Goal: Information Seeking & Learning: Learn about a topic

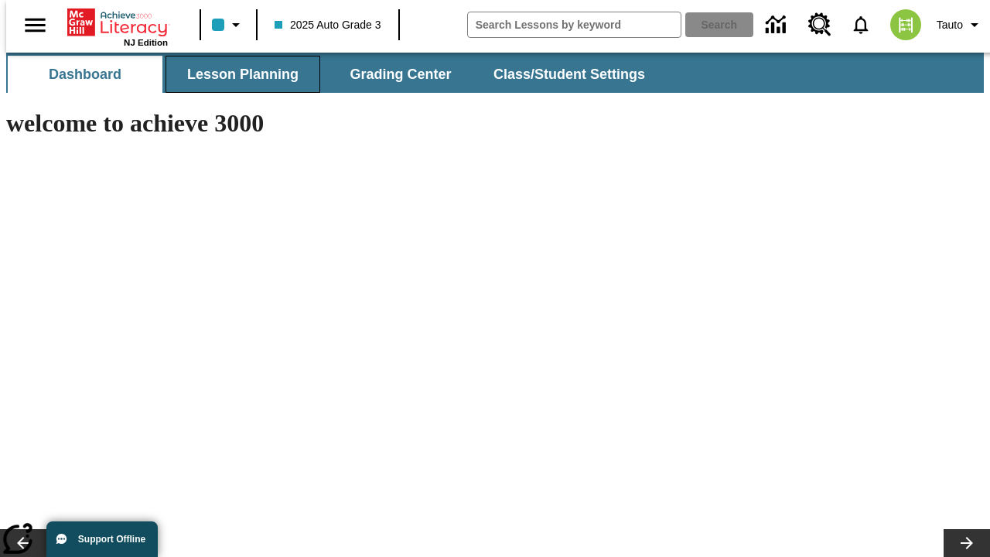
click at [237, 74] on span "Lesson Planning" at bounding box center [242, 75] width 111 height 18
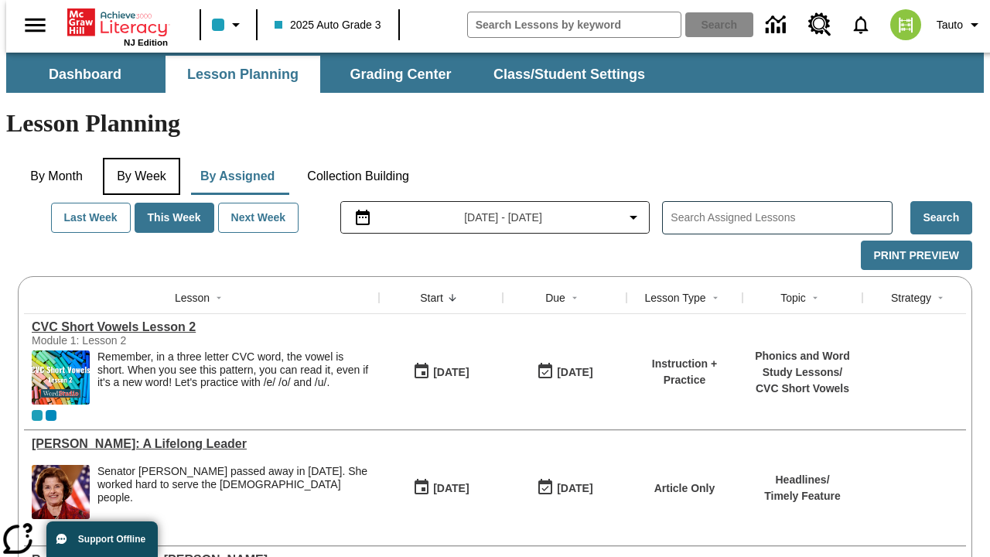
click at [138, 158] on button "By Week" at bounding box center [141, 176] width 77 height 37
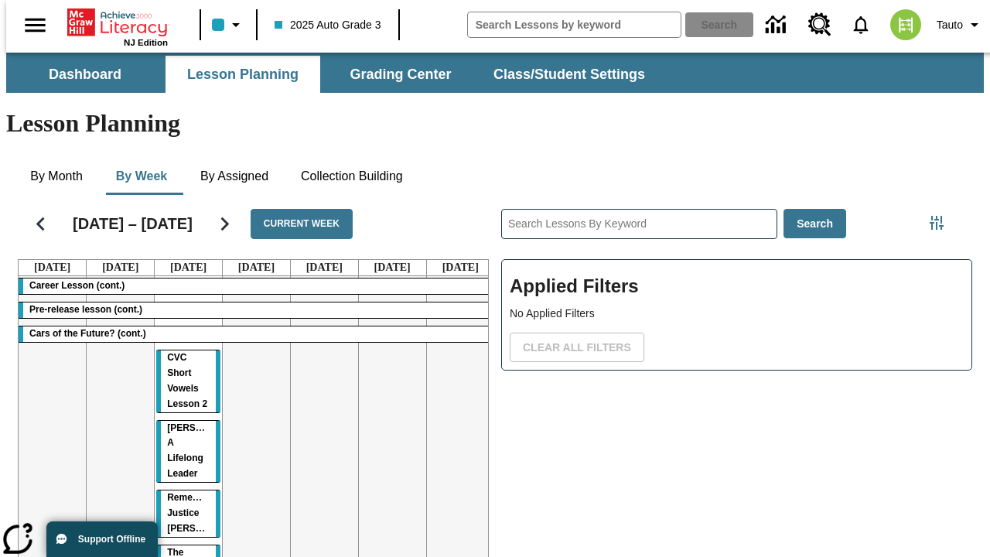
click at [454, 388] on tr "Career Lesson (cont.) Pre-release lesson (cont.) Cars of the Future? (cont.) CV…" at bounding box center [257, 445] width 476 height 338
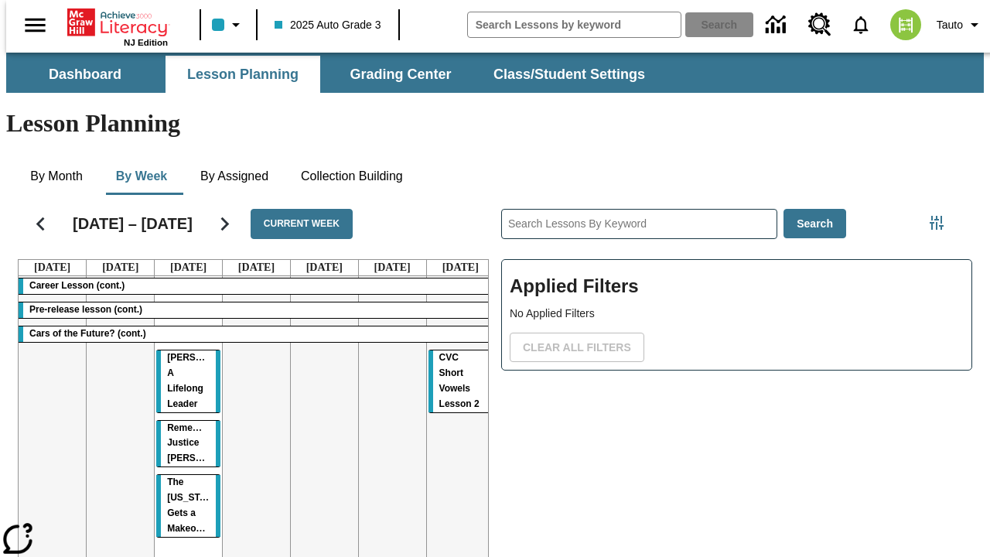
click at [442, 352] on span "CVC Short Vowels Lesson 2" at bounding box center [459, 380] width 40 height 57
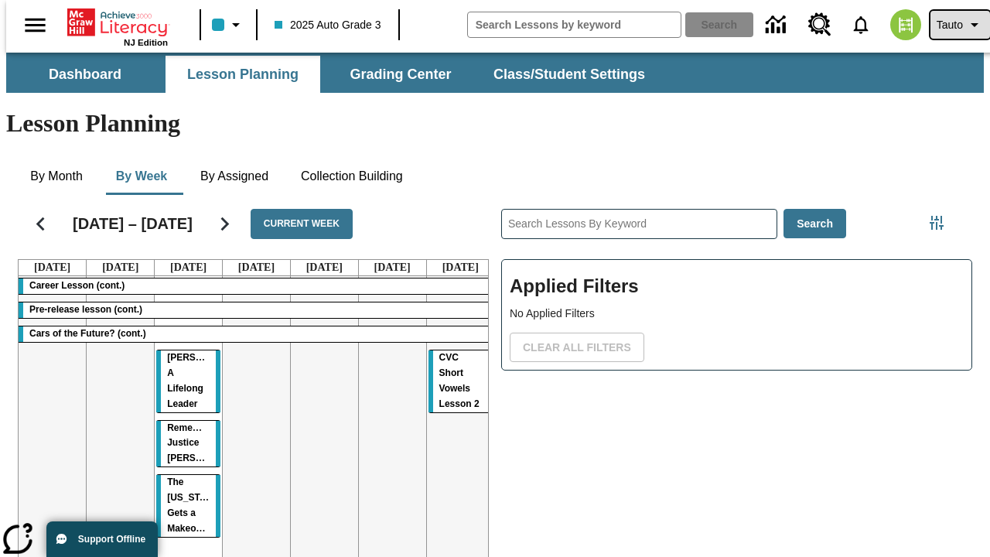
click at [952, 25] on span "Tauto" at bounding box center [950, 25] width 26 height 16
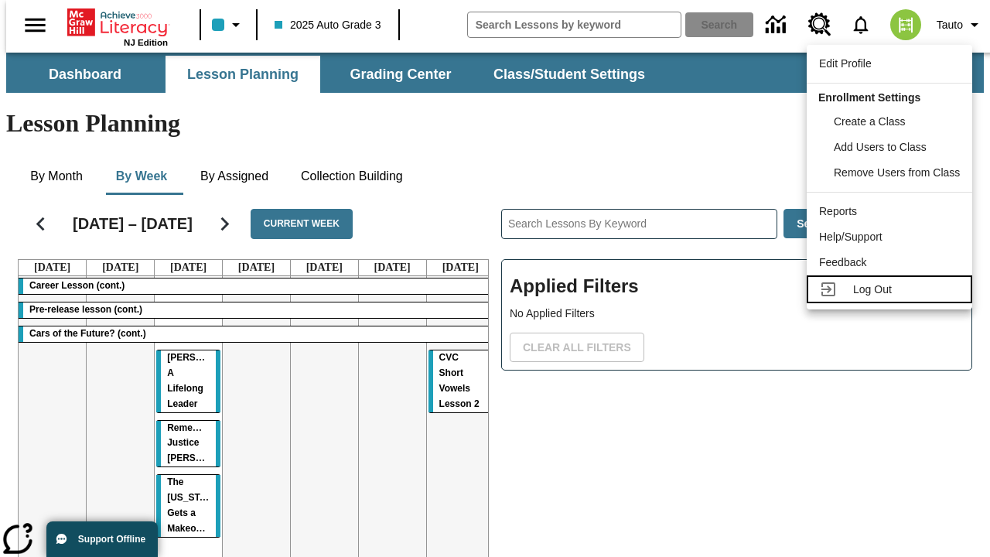
click at [892, 289] on span "Log Out" at bounding box center [872, 289] width 39 height 12
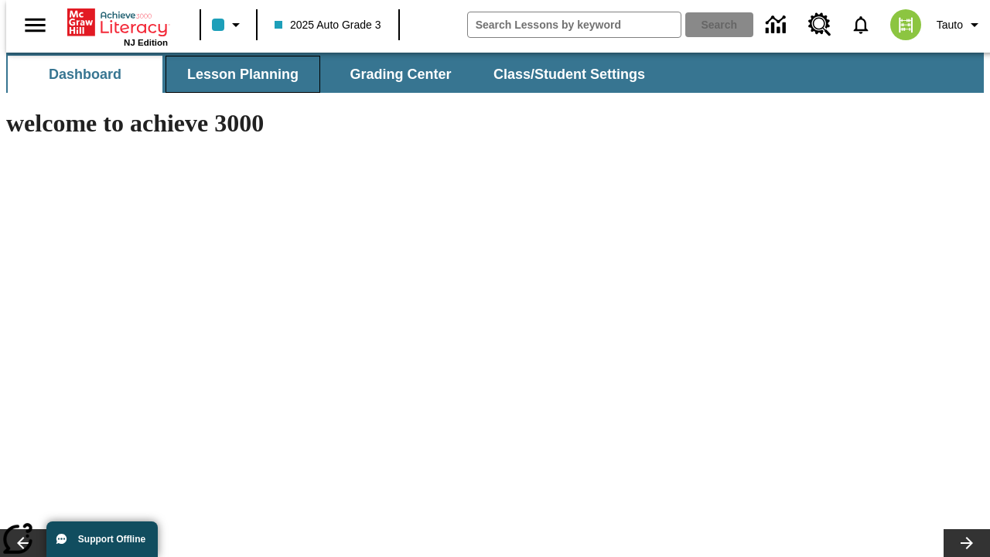
click at [237, 74] on span "Lesson Planning" at bounding box center [242, 75] width 111 height 18
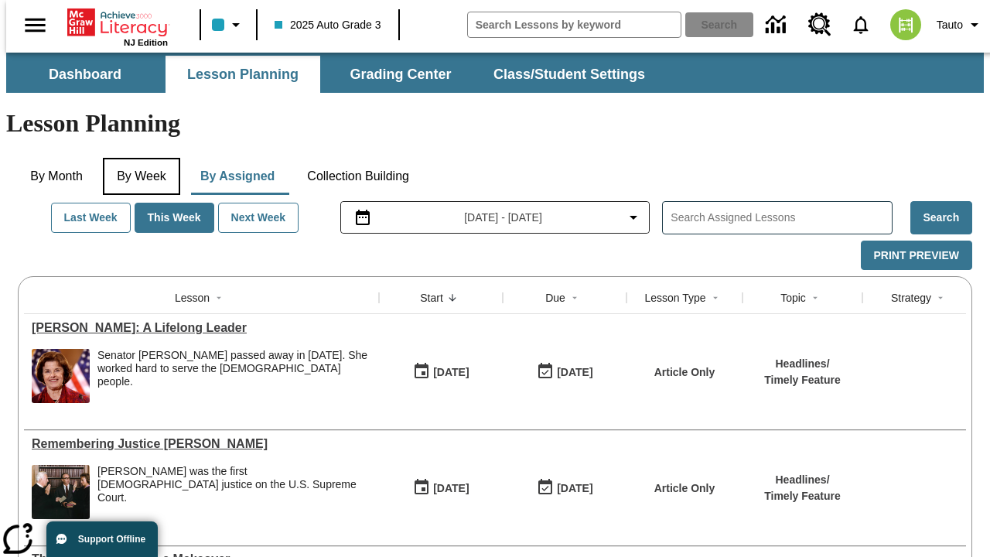
click at [138, 158] on button "By Week" at bounding box center [141, 176] width 77 height 37
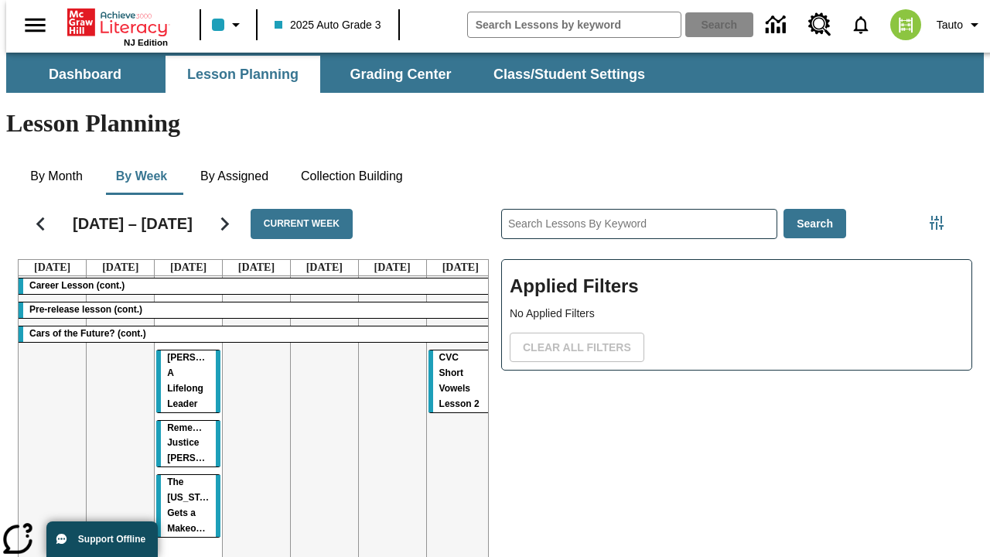
click at [182, 385] on tr "Career Lesson (cont.) Pre-release lesson (cont.) Cars of the Future? (cont.) [P…" at bounding box center [257, 442] width 476 height 333
